Goal: Information Seeking & Learning: Learn about a topic

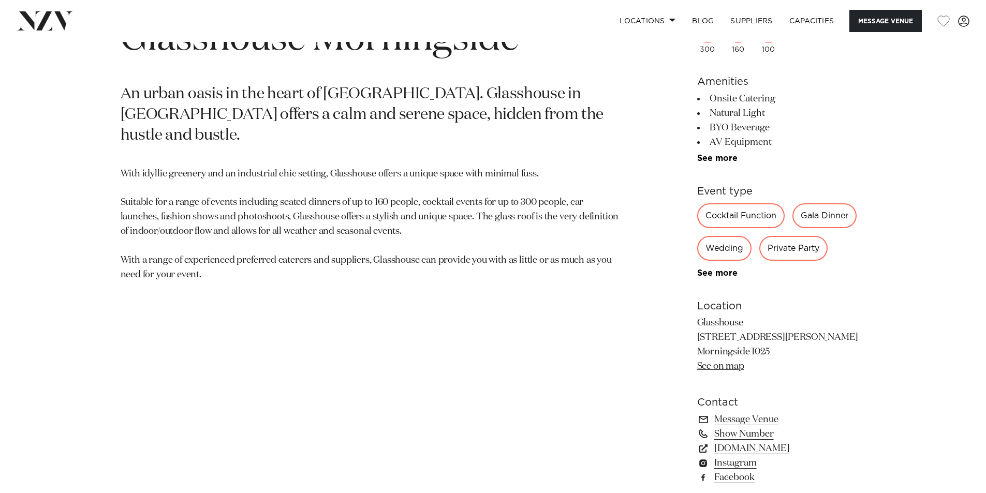
scroll to position [556, 0]
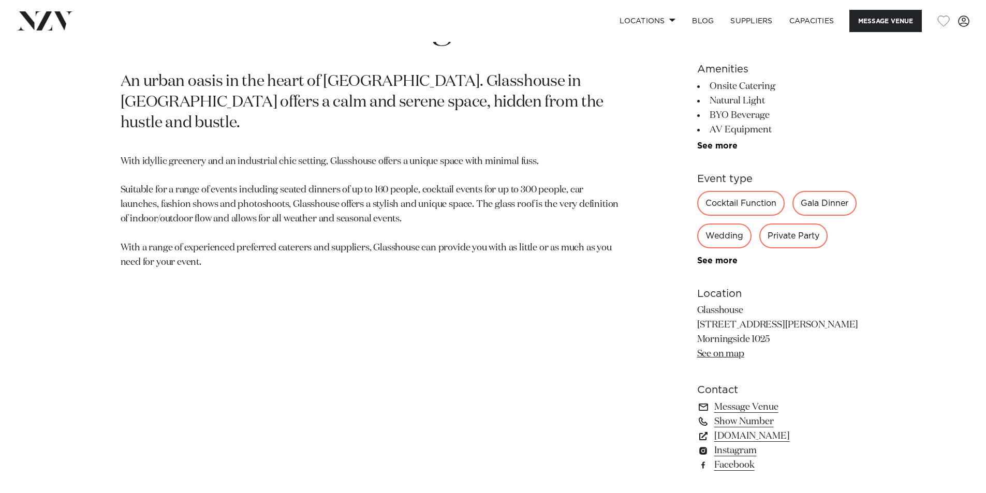
click at [746, 206] on div "Cocktail Function" at bounding box center [740, 203] width 87 height 25
click at [721, 260] on link "See more" at bounding box center [737, 261] width 81 height 8
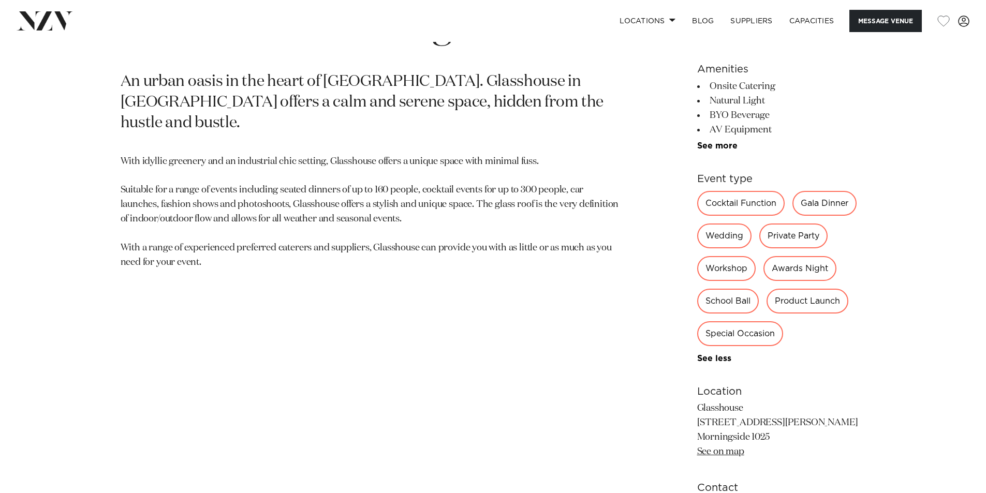
click at [796, 276] on div "Awards Night" at bounding box center [799, 268] width 73 height 25
click at [779, 327] on div "Special Occasion" at bounding box center [740, 333] width 86 height 25
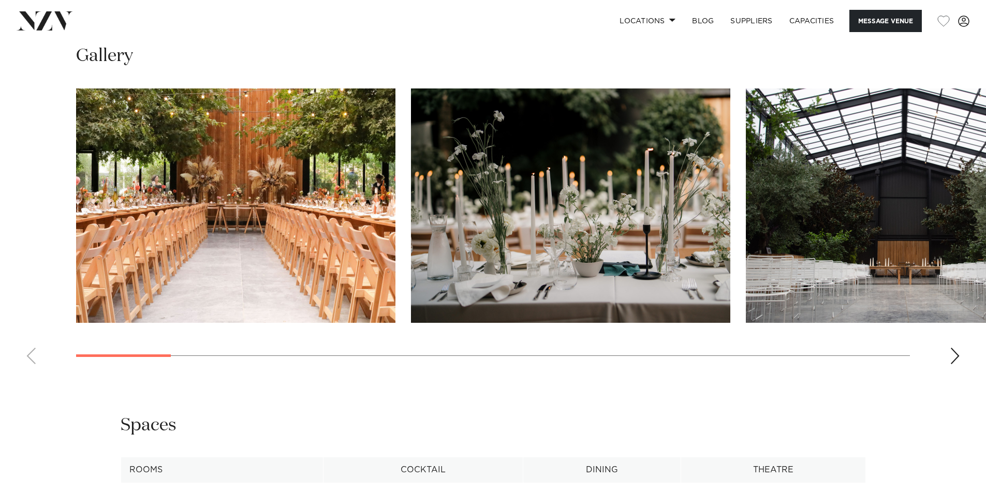
scroll to position [1193, 0]
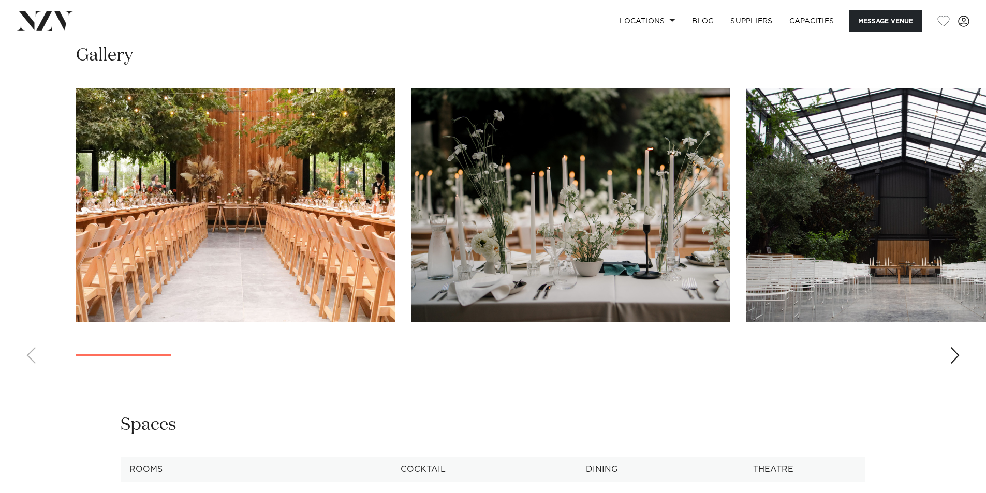
click at [961, 359] on swiper-container at bounding box center [493, 230] width 986 height 284
click at [953, 358] on div "Next slide" at bounding box center [954, 355] width 10 height 17
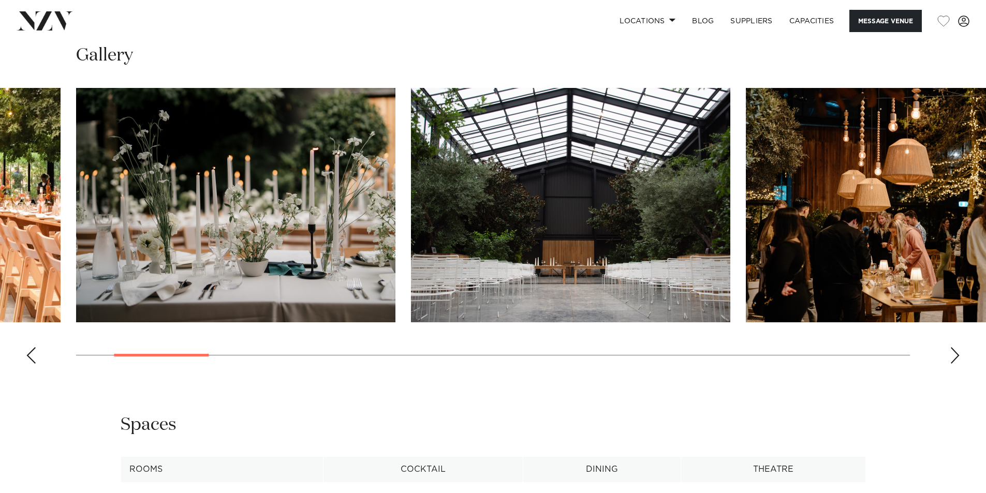
click at [953, 358] on div "Next slide" at bounding box center [954, 355] width 10 height 17
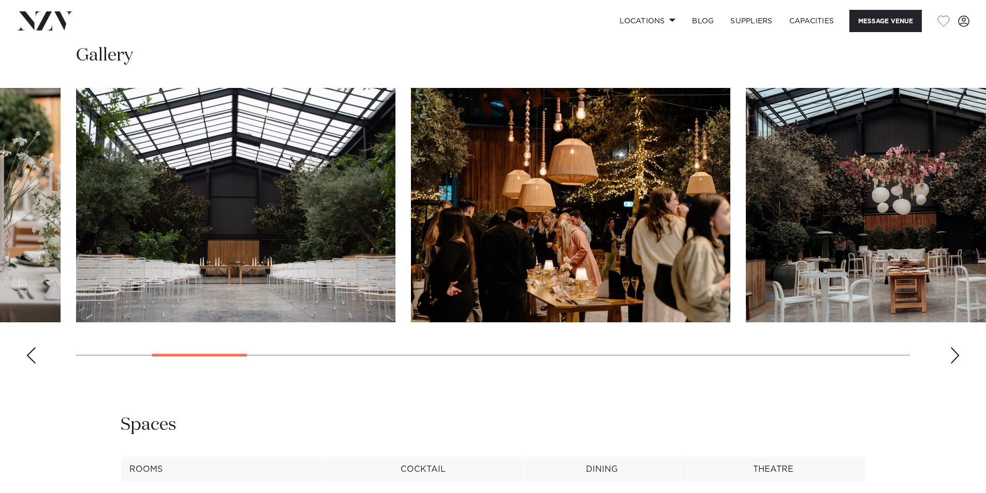
click at [953, 358] on div "Next slide" at bounding box center [954, 355] width 10 height 17
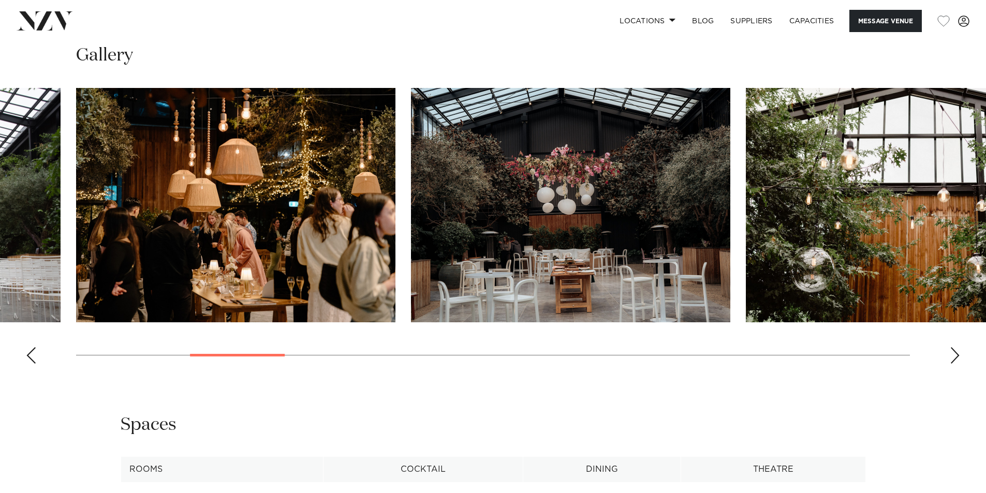
click at [953, 358] on div "Next slide" at bounding box center [954, 355] width 10 height 17
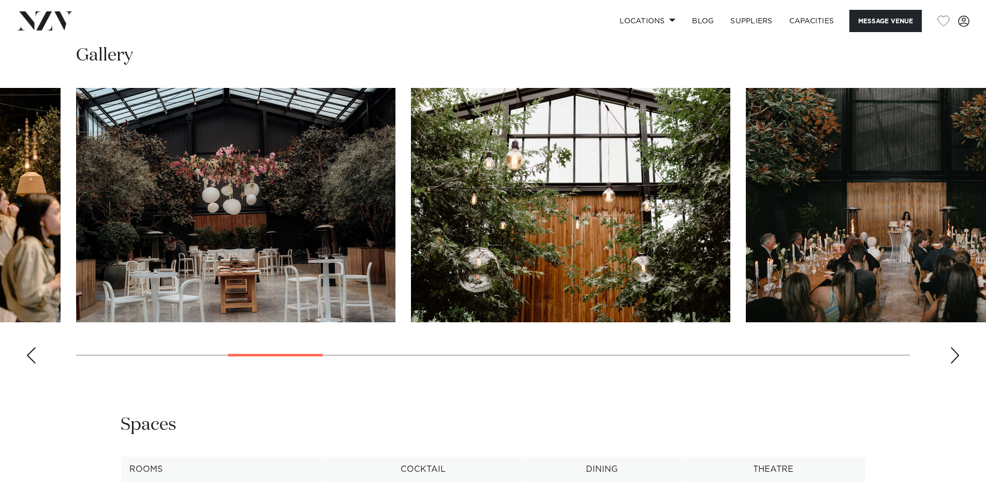
click at [953, 358] on div "Next slide" at bounding box center [954, 355] width 10 height 17
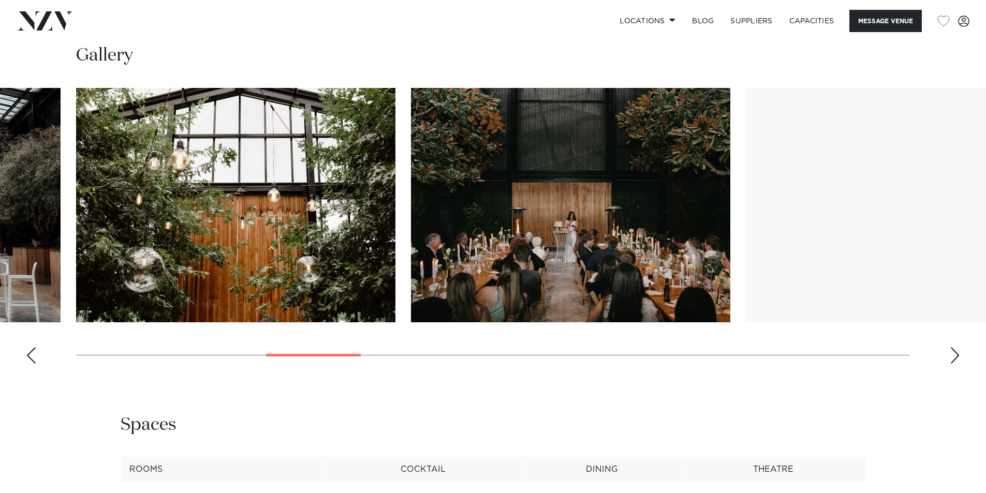
click at [953, 358] on div "Next slide" at bounding box center [954, 355] width 10 height 17
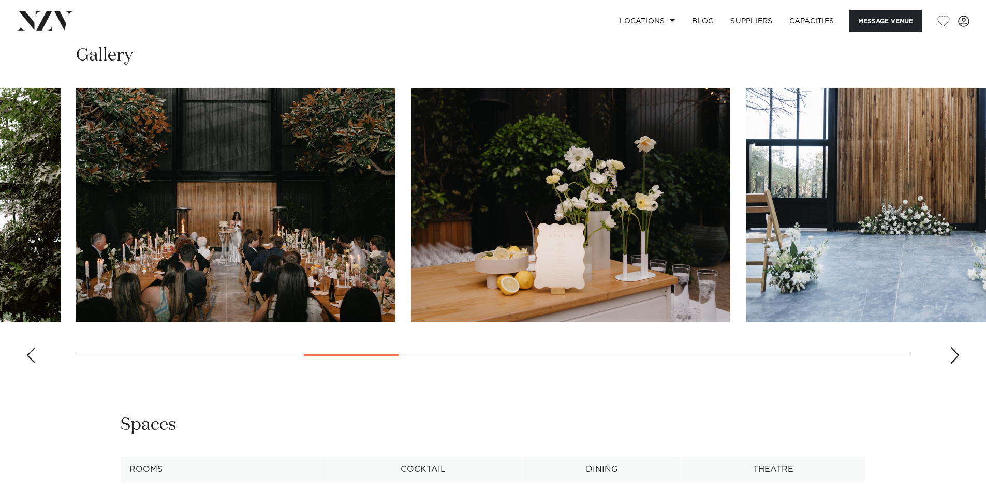
click at [953, 358] on div "Next slide" at bounding box center [954, 355] width 10 height 17
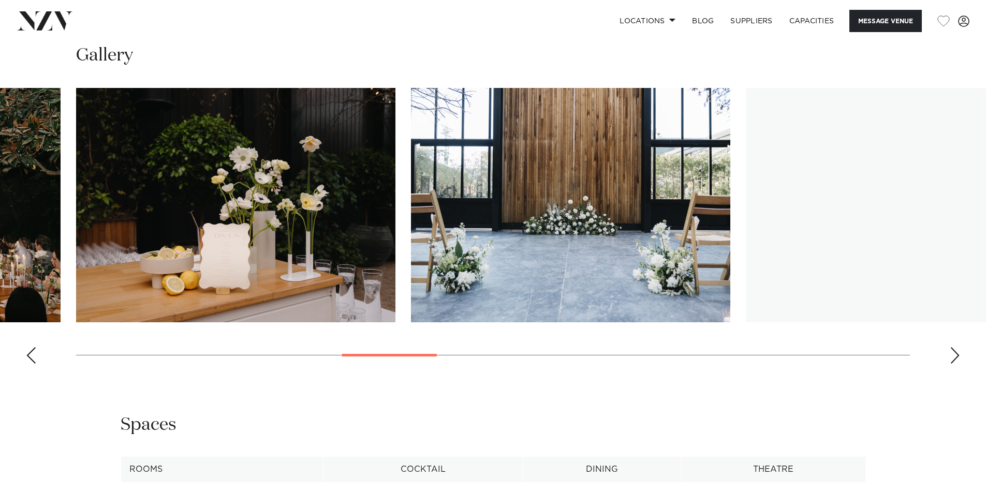
click at [953, 358] on div "Next slide" at bounding box center [954, 355] width 10 height 17
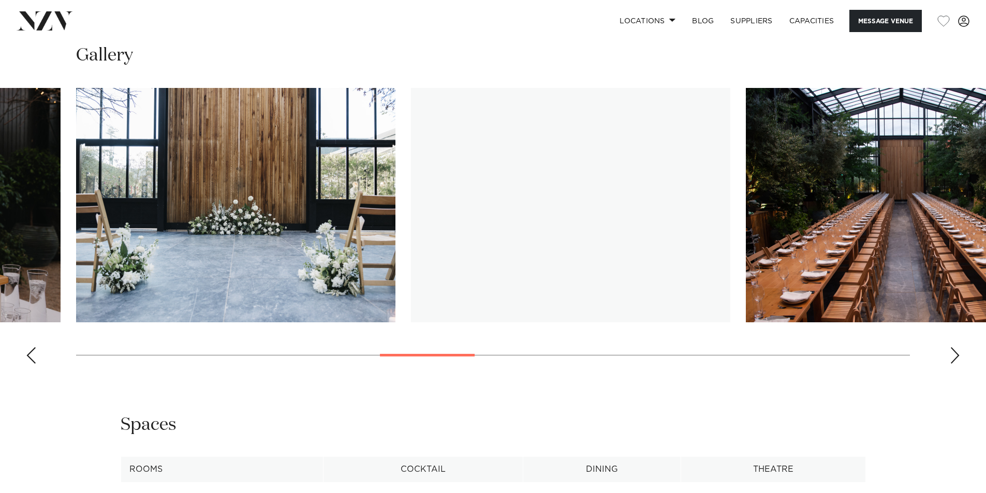
click at [953, 358] on div "Next slide" at bounding box center [954, 355] width 10 height 17
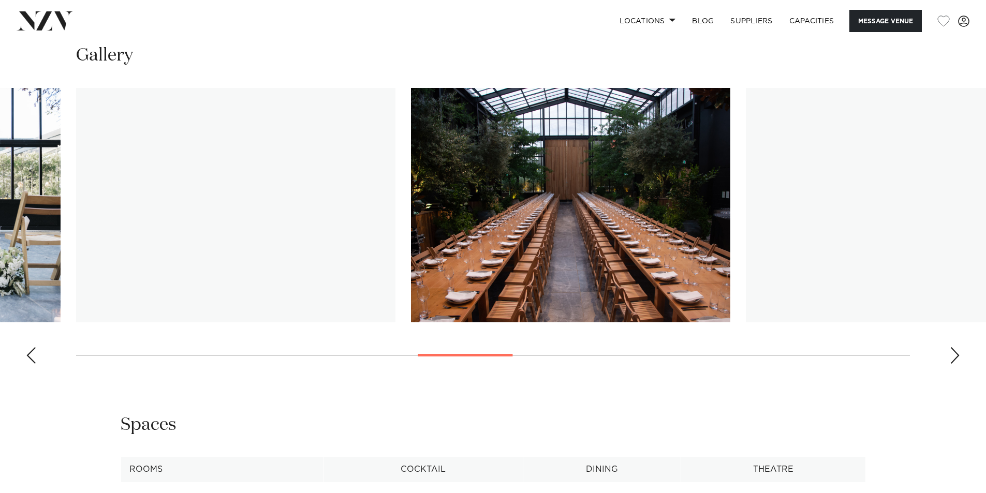
click at [953, 358] on div "Next slide" at bounding box center [954, 355] width 10 height 17
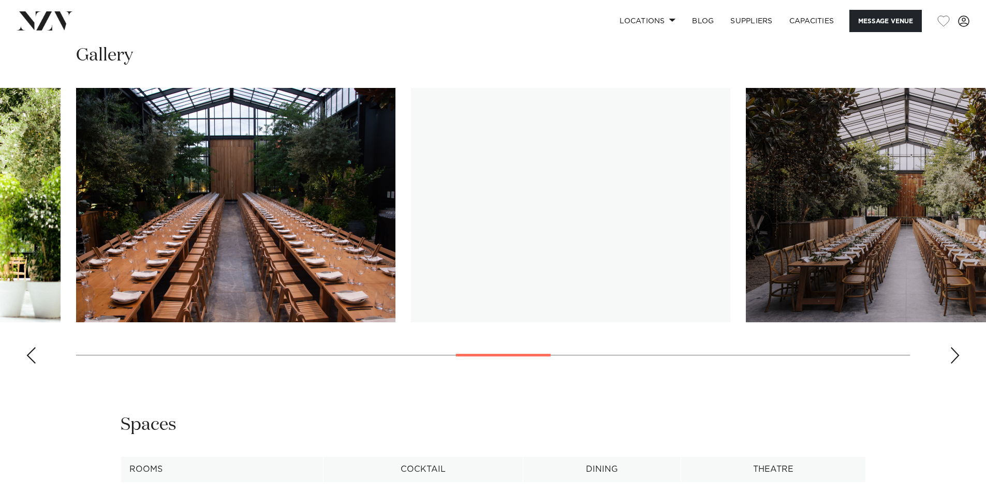
click at [953, 358] on div "Next slide" at bounding box center [954, 355] width 10 height 17
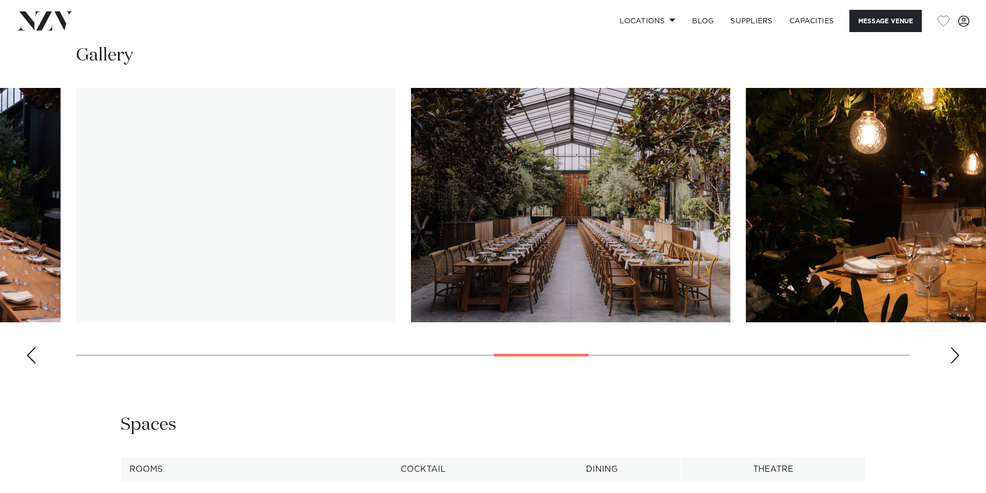
click at [953, 358] on div "Next slide" at bounding box center [954, 355] width 10 height 17
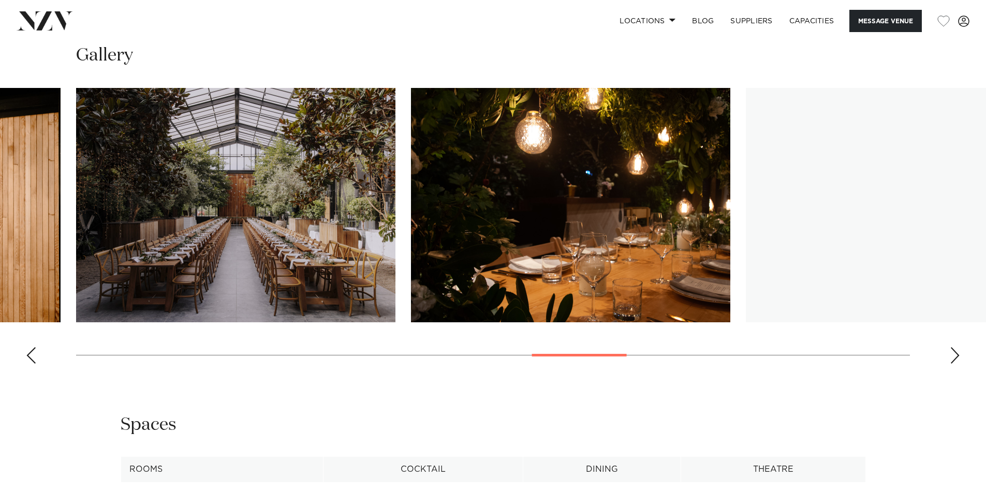
click at [953, 358] on div "Next slide" at bounding box center [954, 355] width 10 height 17
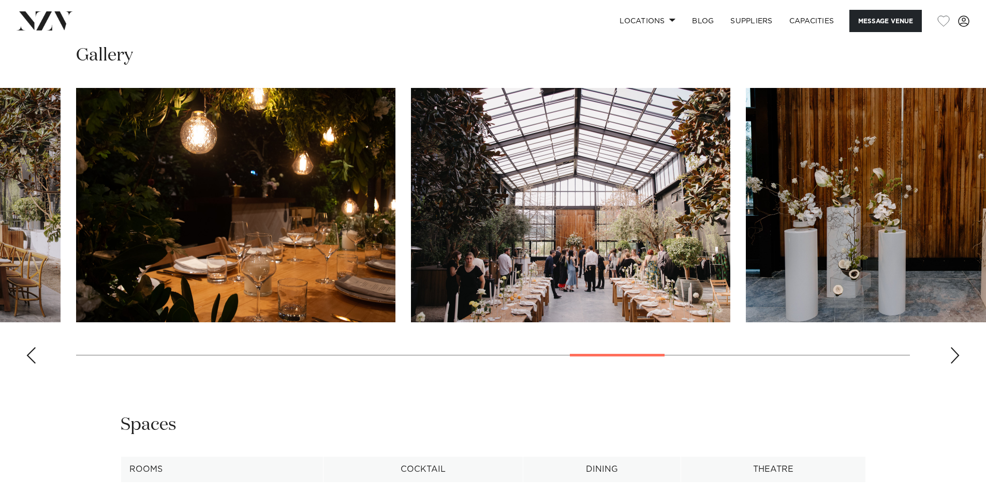
click at [953, 358] on div "Next slide" at bounding box center [954, 355] width 10 height 17
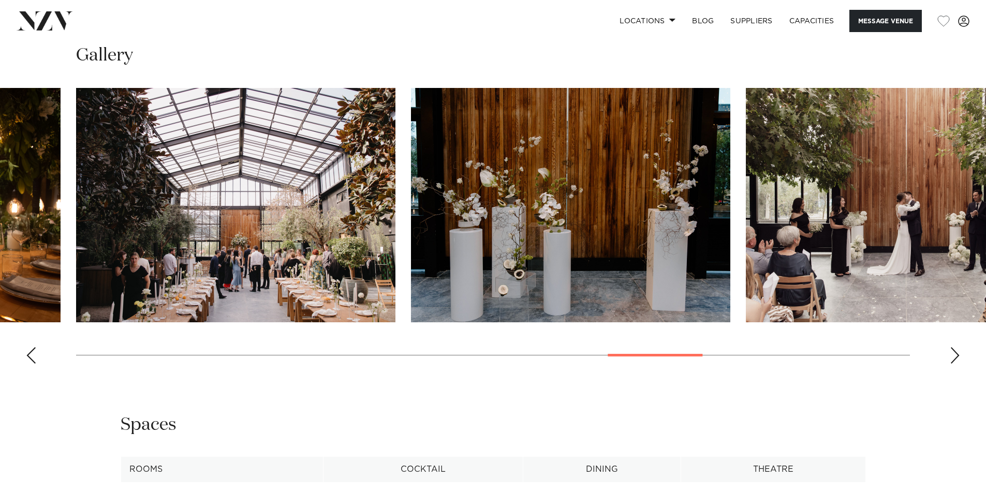
click at [953, 358] on div "Next slide" at bounding box center [954, 355] width 10 height 17
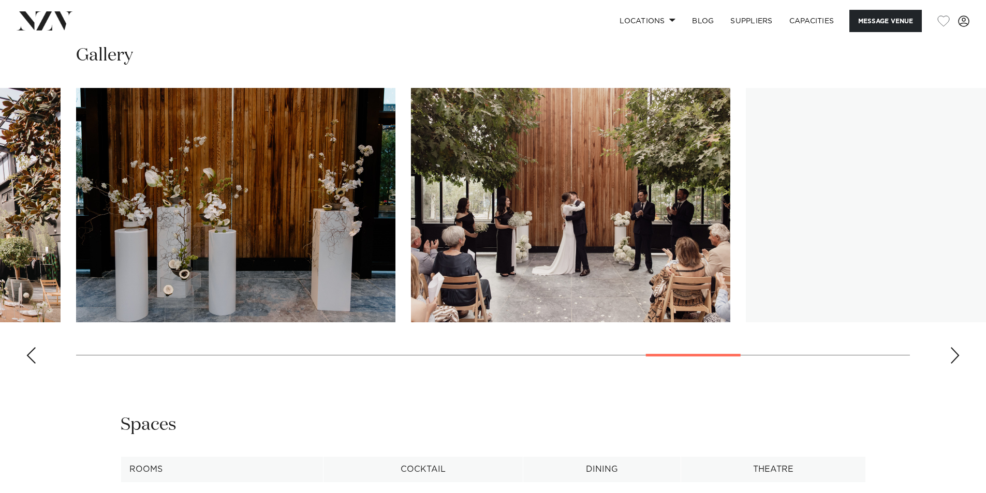
click at [953, 358] on div "Next slide" at bounding box center [954, 355] width 10 height 17
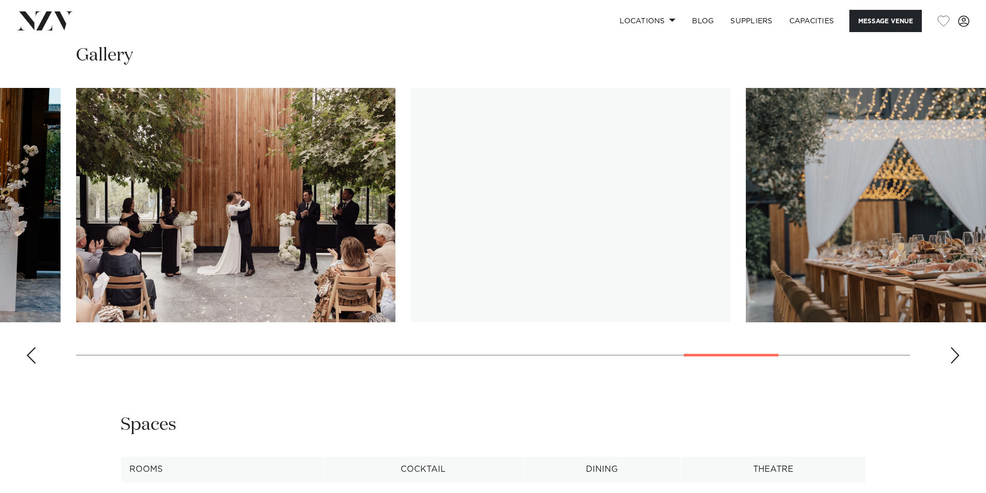
click at [953, 358] on div "Next slide" at bounding box center [954, 355] width 10 height 17
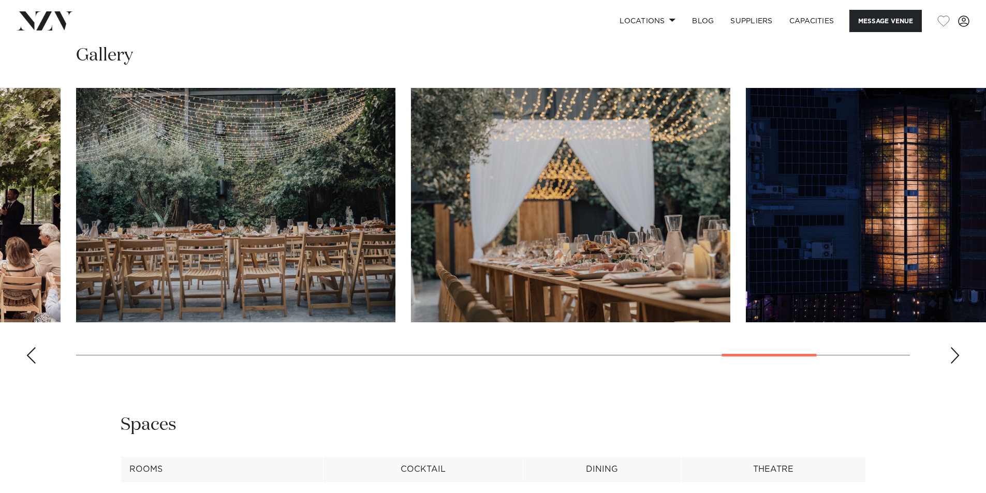
click at [953, 358] on div "Next slide" at bounding box center [954, 355] width 10 height 17
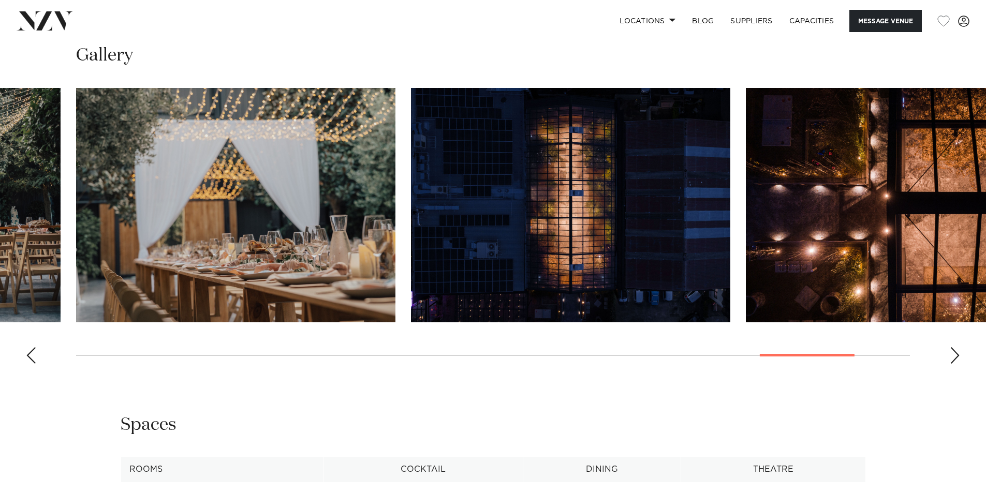
click at [953, 358] on div "Next slide" at bounding box center [954, 355] width 10 height 17
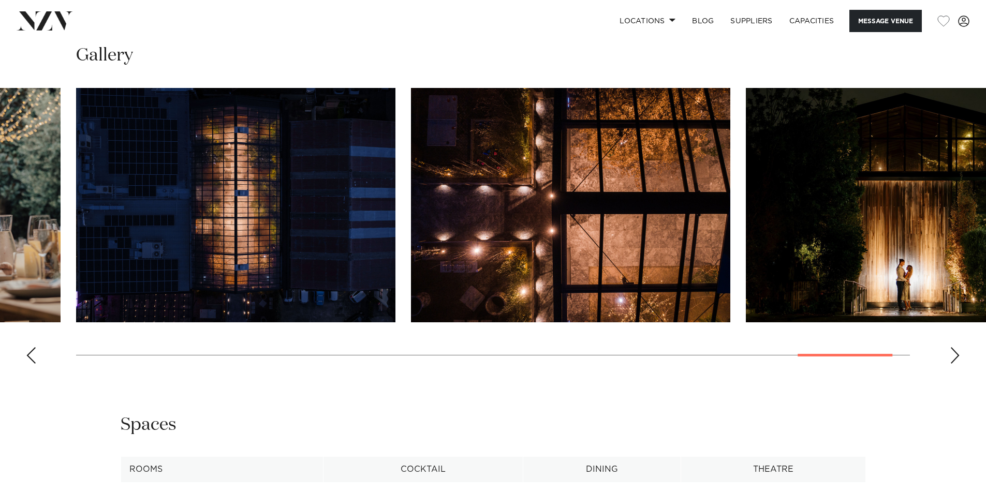
click at [953, 358] on div "Next slide" at bounding box center [954, 355] width 10 height 17
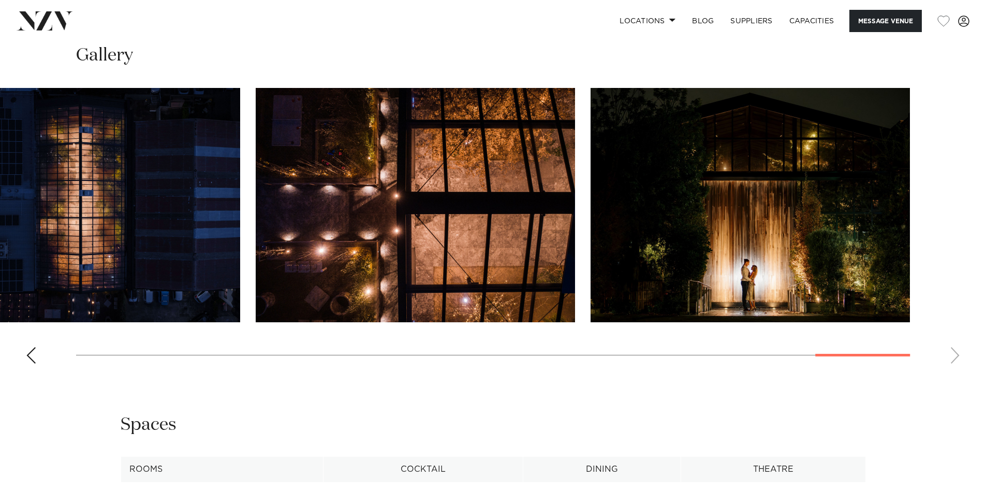
click at [953, 358] on swiper-container at bounding box center [493, 230] width 986 height 284
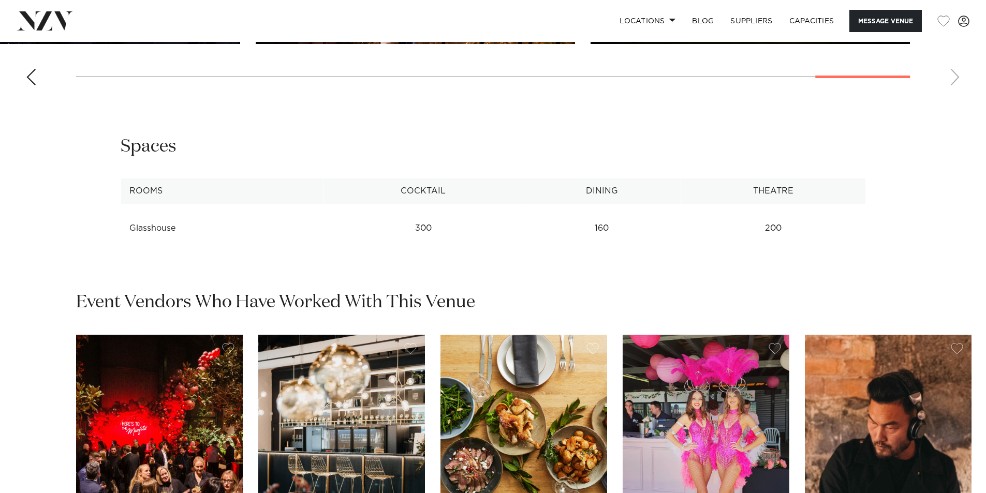
scroll to position [1467, 0]
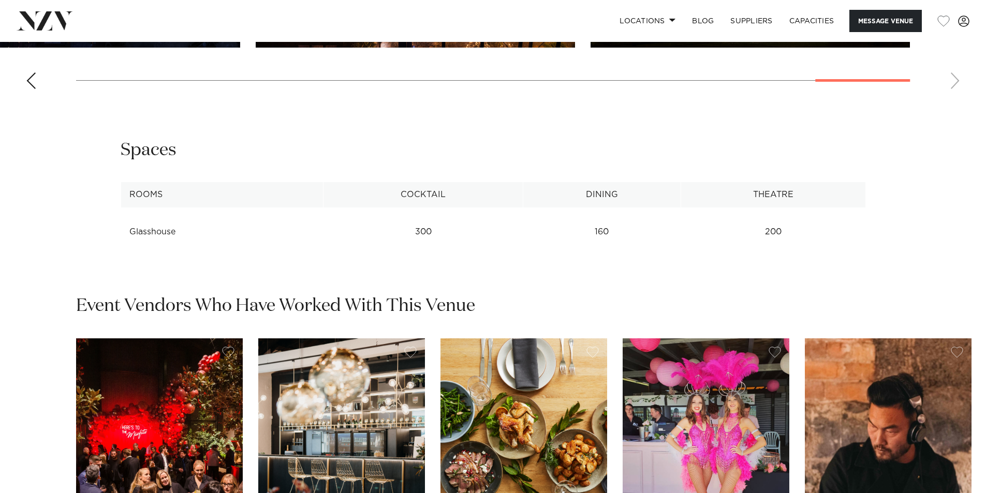
drag, startPoint x: 359, startPoint y: 210, endPoint x: 256, endPoint y: 240, distance: 107.7
click at [256, 240] on table "Rooms Cocktail Dining Theatre [GEOGRAPHIC_DATA] 300 160 200 See more" at bounding box center [493, 213] width 745 height 63
click at [256, 240] on td "Glasshouse" at bounding box center [222, 231] width 203 height 25
click at [490, 247] on div "**********" at bounding box center [493, 196] width 986 height 115
drag, startPoint x: 434, startPoint y: 206, endPoint x: 431, endPoint y: 231, distance: 24.5
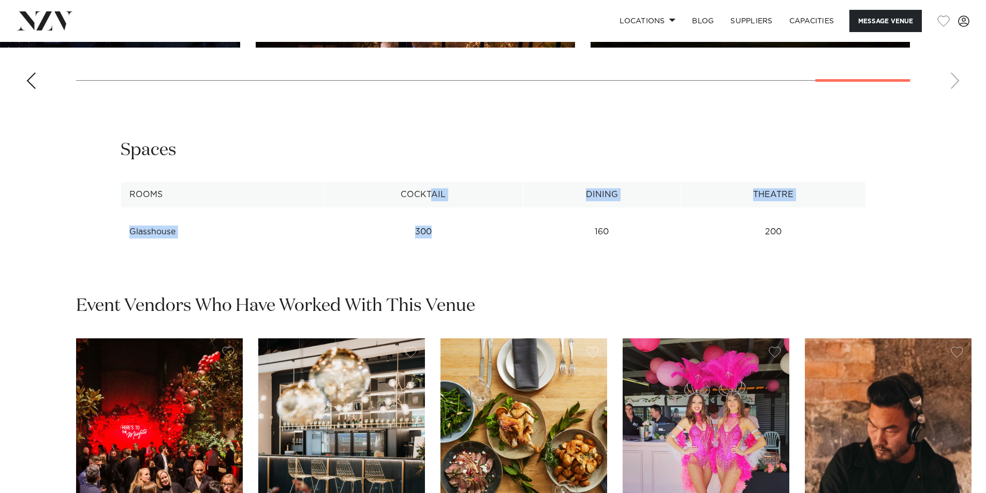
click at [431, 231] on table "Rooms Cocktail Dining Theatre [GEOGRAPHIC_DATA] 300 160 200 See more" at bounding box center [493, 213] width 745 height 63
click at [431, 231] on td "300" at bounding box center [422, 231] width 199 height 25
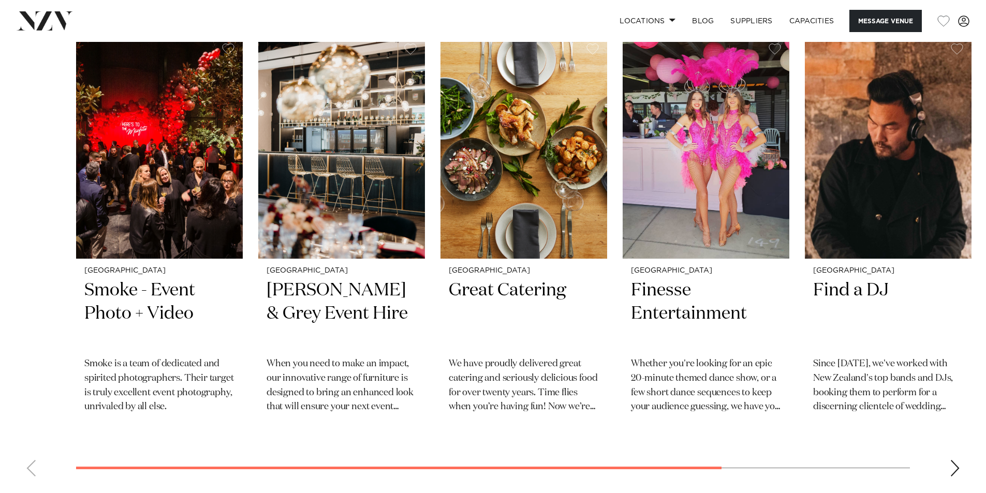
scroll to position [1771, 0]
